Goal: Find specific page/section: Find specific page/section

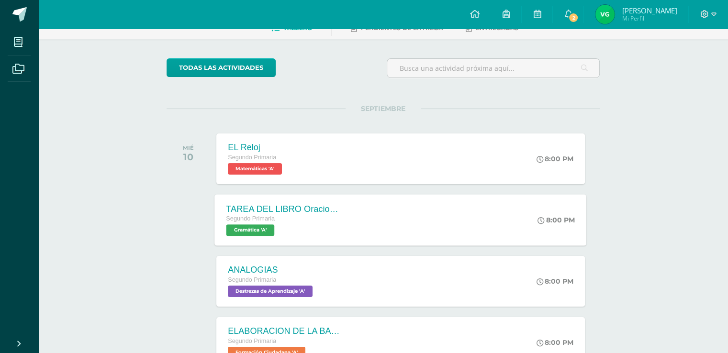
scroll to position [96, 0]
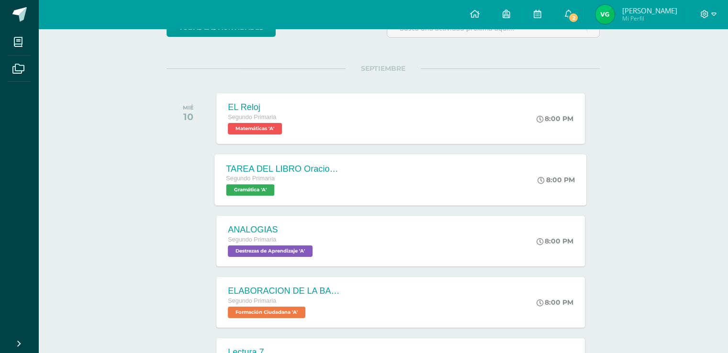
click at [251, 190] on span "Gramática 'A'" at bounding box center [250, 189] width 48 height 11
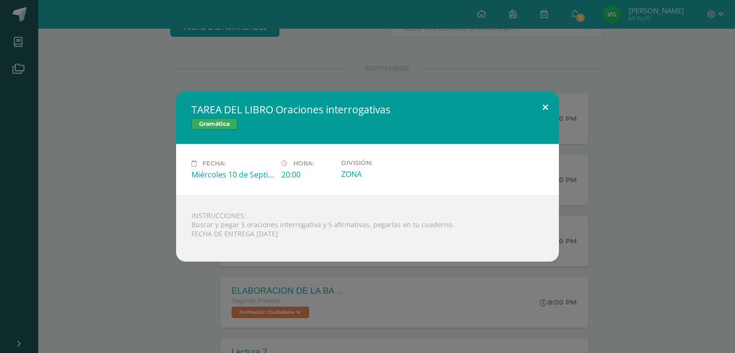
click at [546, 108] on button at bounding box center [545, 107] width 27 height 33
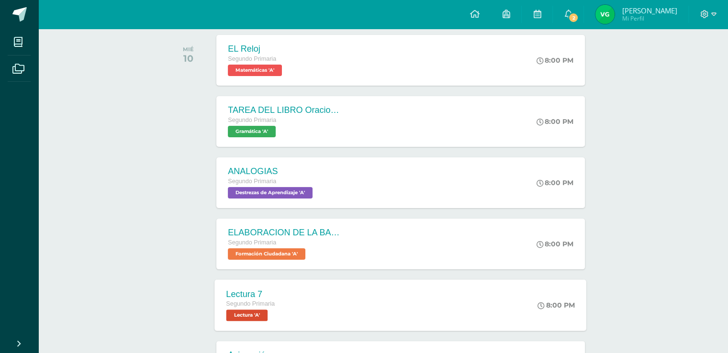
scroll to position [191, 0]
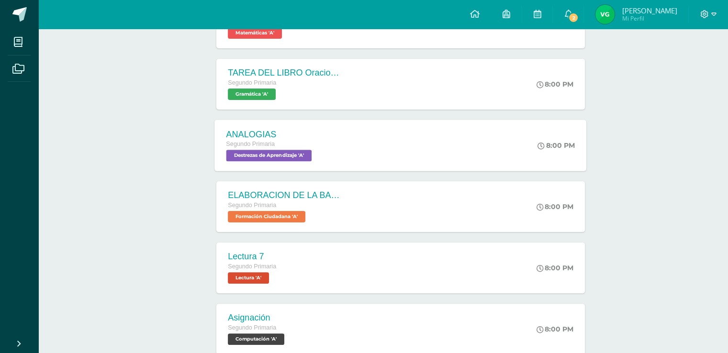
click at [268, 155] on span "Destrezas de Aprendizaje 'A'" at bounding box center [269, 155] width 86 height 11
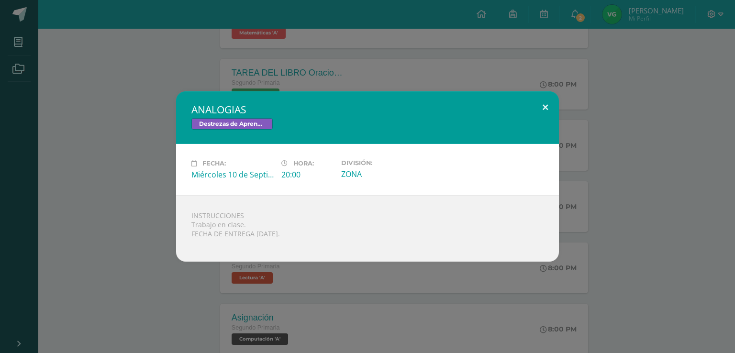
click at [547, 108] on button at bounding box center [545, 107] width 27 height 33
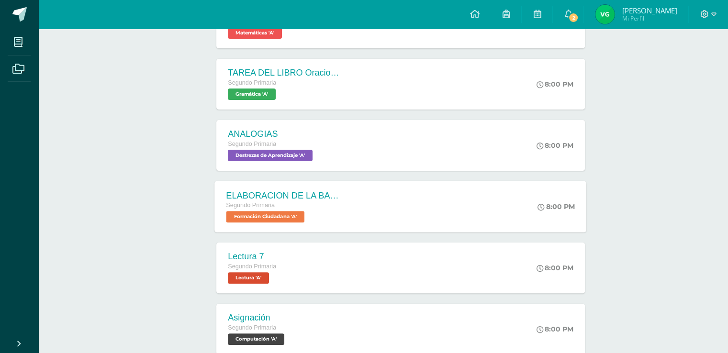
click at [283, 219] on span "Formación Ciudadana 'A'" at bounding box center [265, 216] width 78 height 11
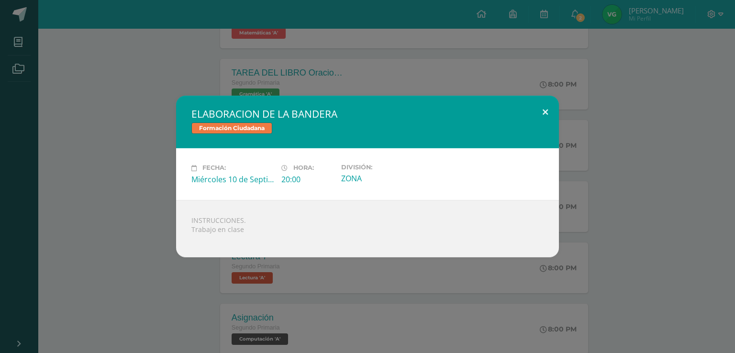
click at [546, 112] on button at bounding box center [545, 112] width 27 height 33
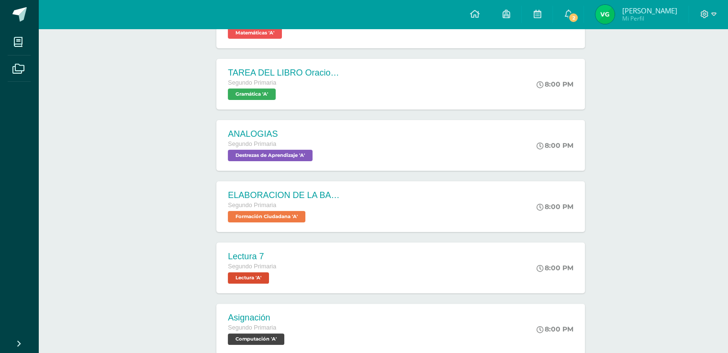
scroll to position [335, 0]
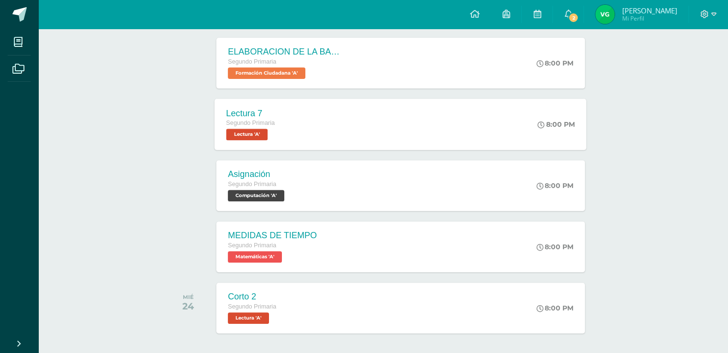
click at [252, 134] on span "Lectura 'A'" at bounding box center [247, 134] width 42 height 11
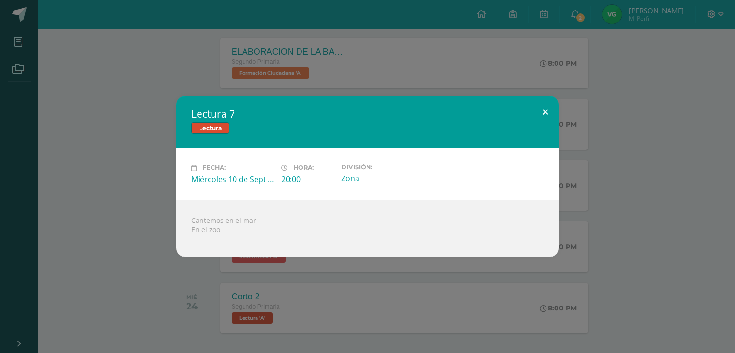
click at [545, 112] on button at bounding box center [545, 112] width 27 height 33
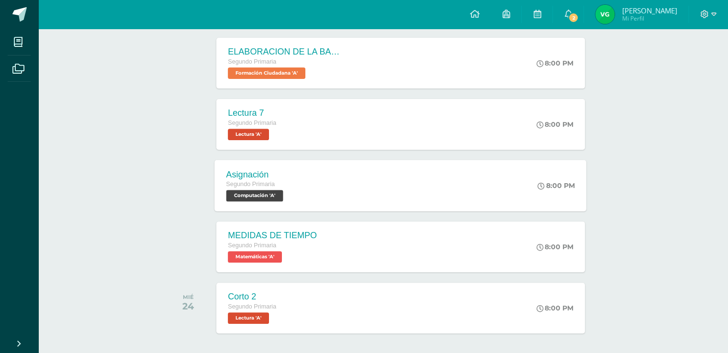
click at [260, 199] on span "Computación 'A'" at bounding box center [254, 195] width 57 height 11
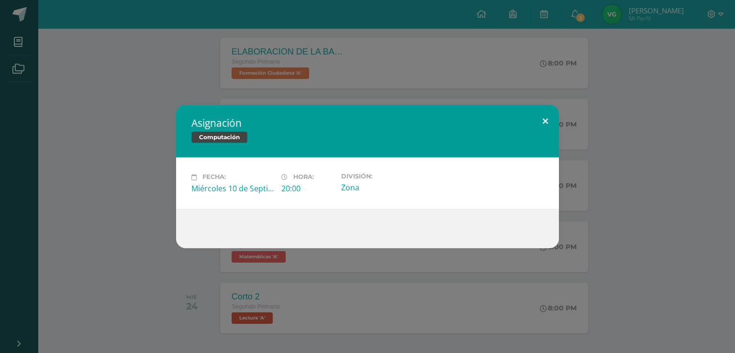
click at [546, 121] on button at bounding box center [545, 121] width 27 height 33
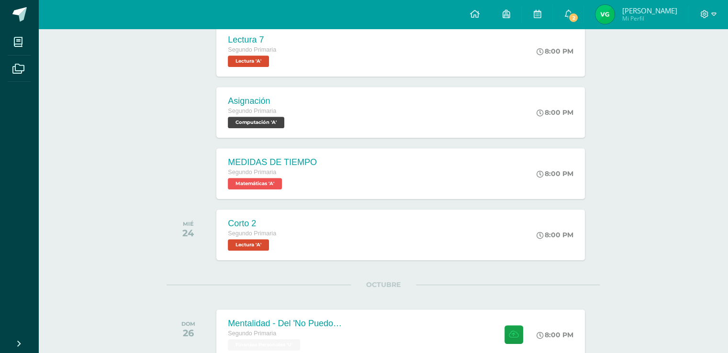
scroll to position [479, 0]
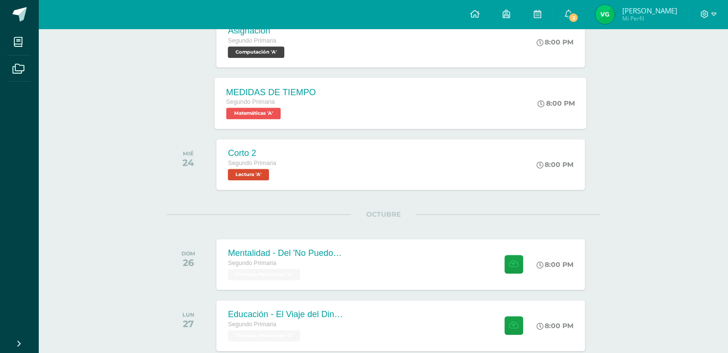
click at [255, 113] on span "Matemáticas 'A'" at bounding box center [253, 113] width 55 height 11
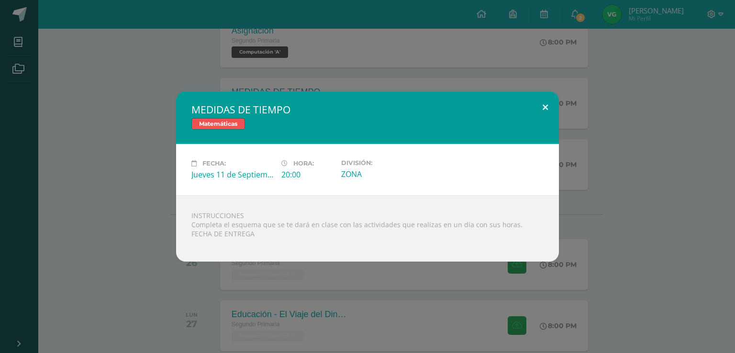
click at [544, 108] on button at bounding box center [545, 107] width 27 height 33
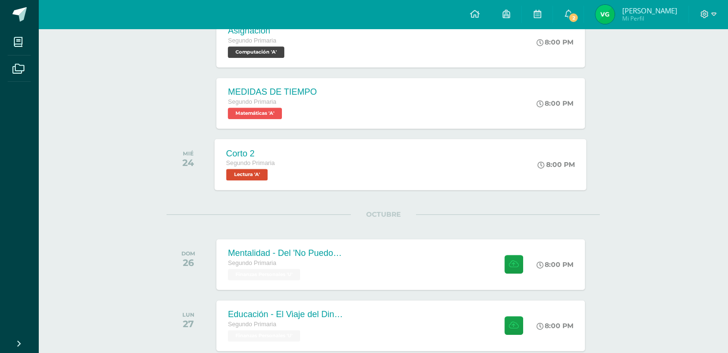
click at [243, 175] on span "Lectura 'A'" at bounding box center [247, 174] width 42 height 11
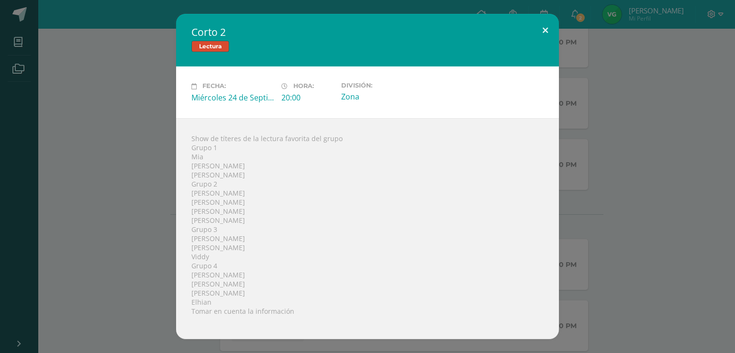
click at [545, 28] on button at bounding box center [545, 30] width 27 height 33
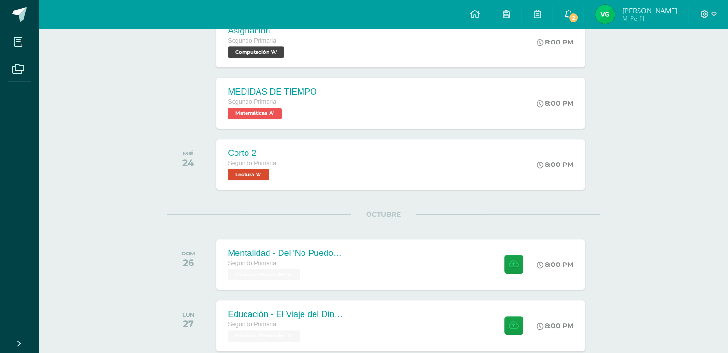
click at [572, 11] on icon at bounding box center [568, 14] width 8 height 9
click at [135, 101] on div "Actividades recientes y próximas Tablero Pendientes de entrega Entregadas todas…" at bounding box center [383, 100] width 690 height 1101
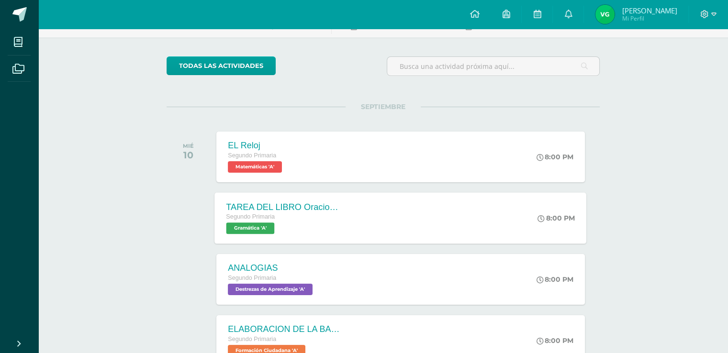
scroll to position [0, 0]
